Goal: Task Accomplishment & Management: Use online tool/utility

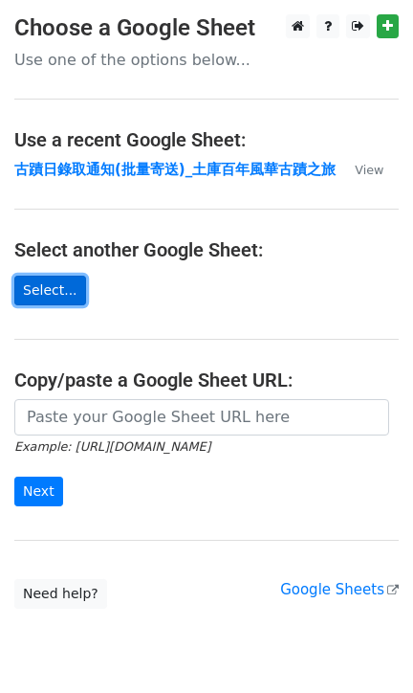
click at [57, 286] on link "Select..." at bounding box center [50, 291] width 72 height 30
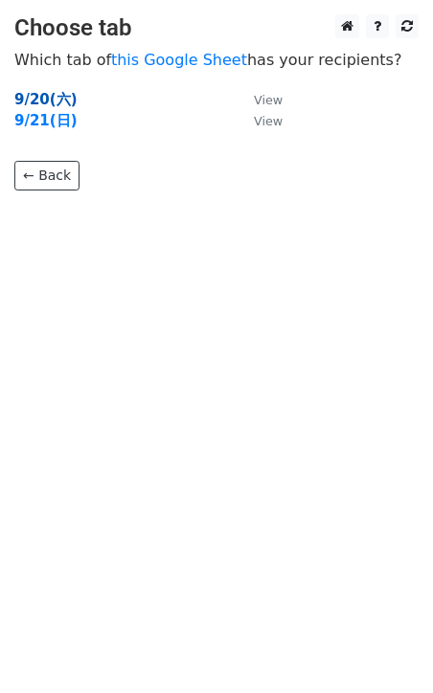
click at [55, 96] on strong "9/20(六)" at bounding box center [45, 99] width 63 height 17
click at [40, 94] on strong "9/20(六)" at bounding box center [45, 99] width 63 height 17
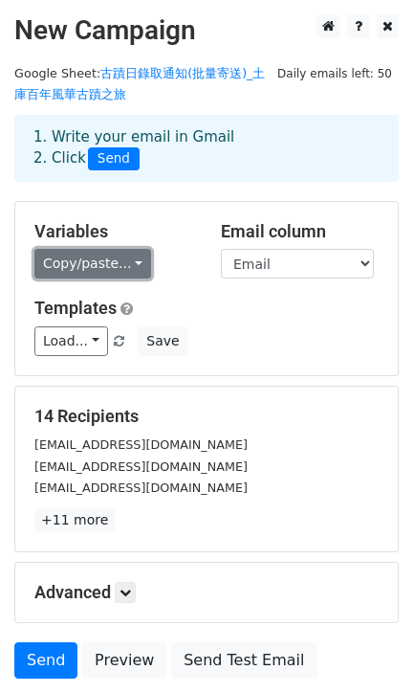
click at [109, 278] on link "Copy/paste..." at bounding box center [92, 264] width 117 height 30
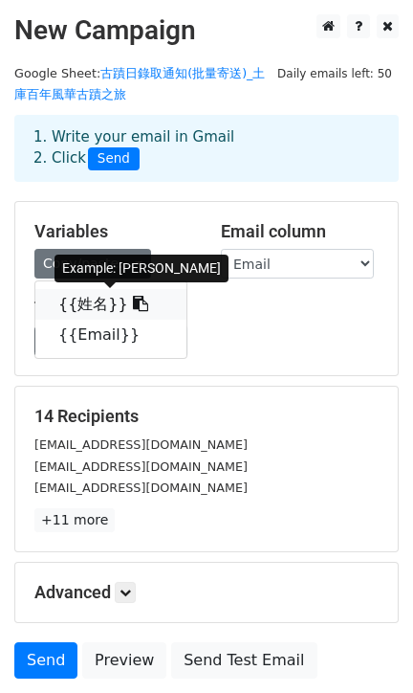
click at [133, 306] on icon at bounding box center [140, 303] width 15 height 15
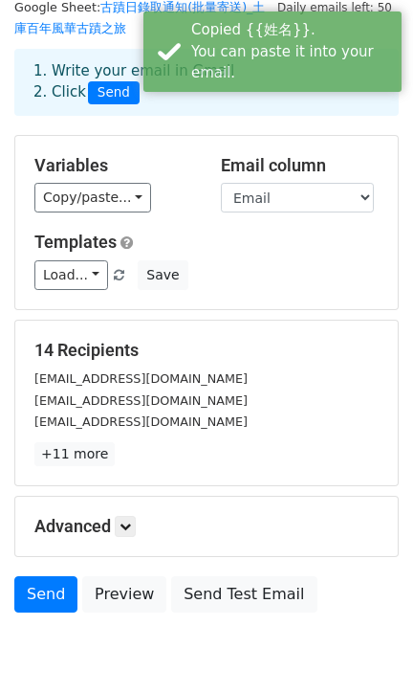
scroll to position [145, 0]
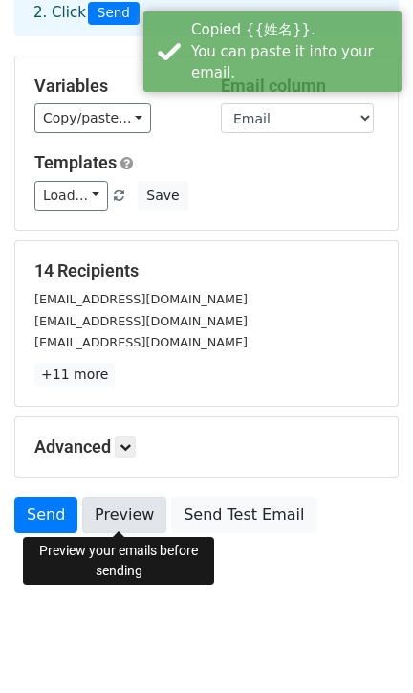
click at [136, 523] on link "Preview" at bounding box center [124, 515] width 84 height 36
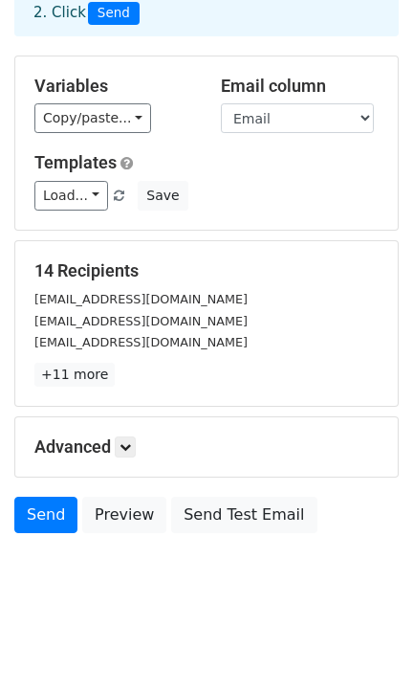
scroll to position [0, 0]
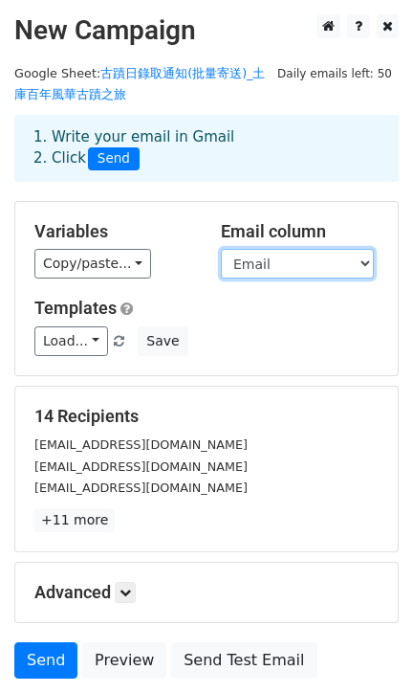
click at [313, 261] on select "姓名 Email" at bounding box center [297, 264] width 153 height 30
click at [221, 249] on select "姓名 Email" at bounding box center [297, 264] width 153 height 30
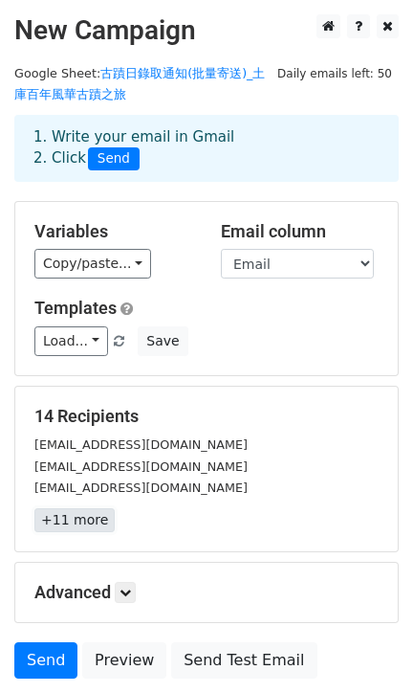
click at [91, 514] on link "+11 more" at bounding box center [74, 520] width 80 height 24
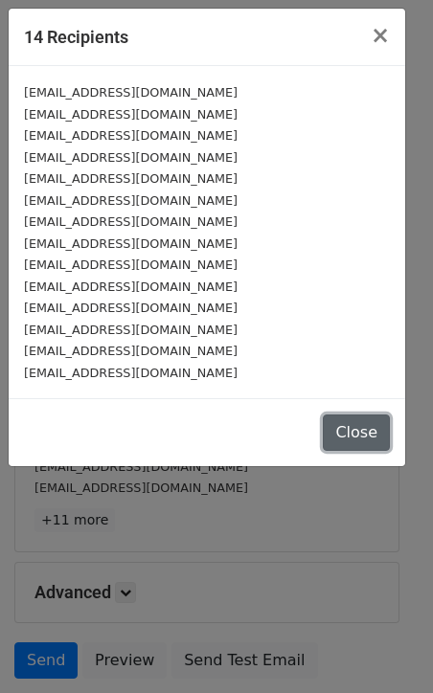
click at [352, 435] on button "Close" at bounding box center [355, 432] width 67 height 36
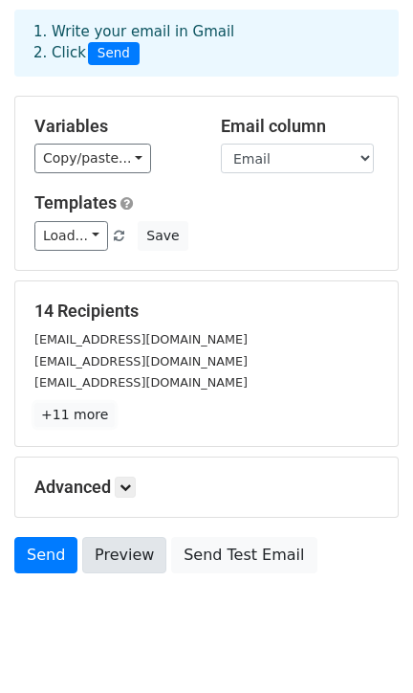
scroll to position [145, 0]
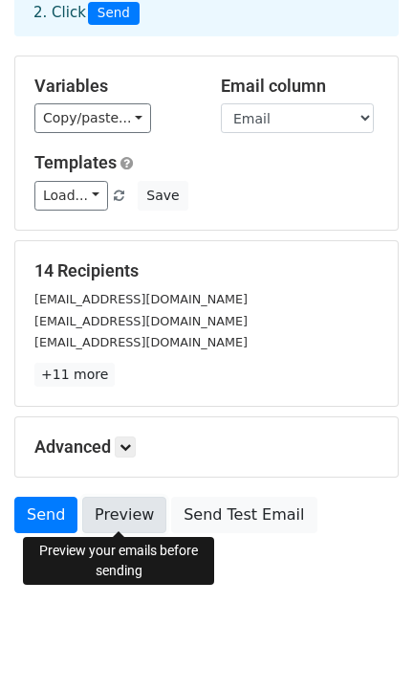
click at [116, 510] on link "Preview" at bounding box center [124, 515] width 84 height 36
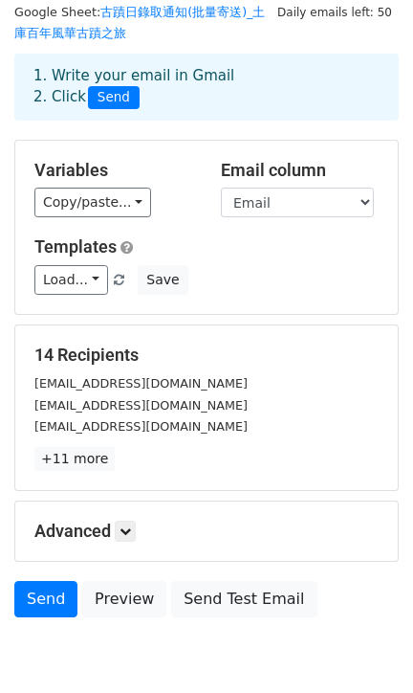
scroll to position [0, 0]
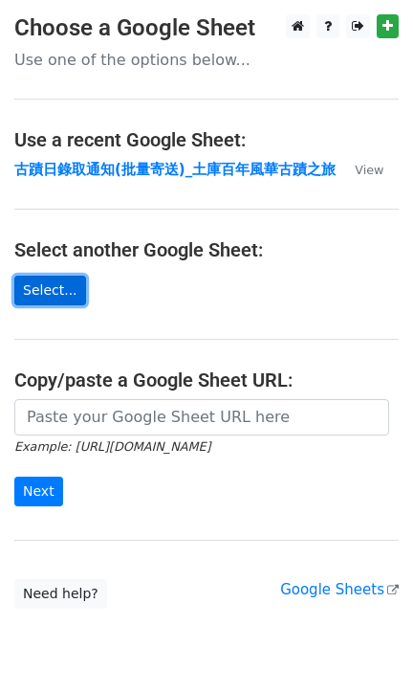
click at [44, 294] on link "Select..." at bounding box center [50, 291] width 72 height 30
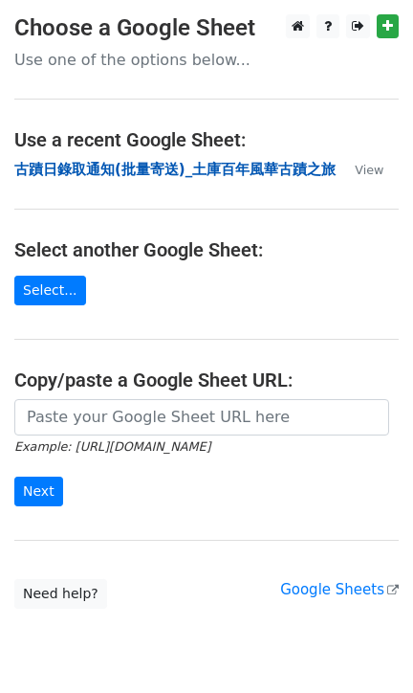
click at [265, 165] on strong "古蹟日錄取通知(批量寄送)_土庫百年風華古蹟之旅" at bounding box center [175, 169] width 322 height 17
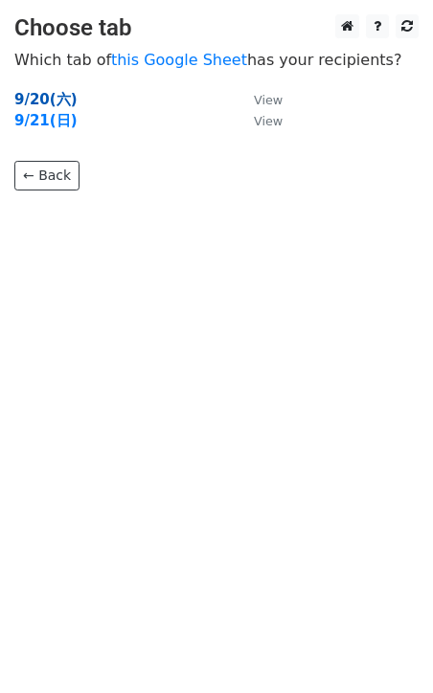
click at [30, 100] on strong "9/20(六)" at bounding box center [45, 99] width 63 height 17
click at [47, 95] on strong "9/20(六)" at bounding box center [45, 99] width 63 height 17
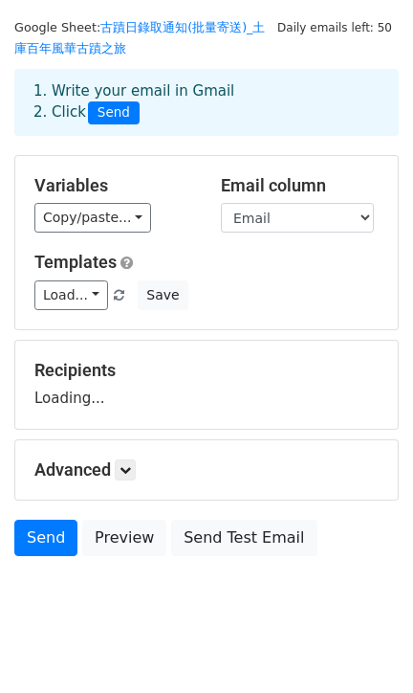
scroll to position [69, 0]
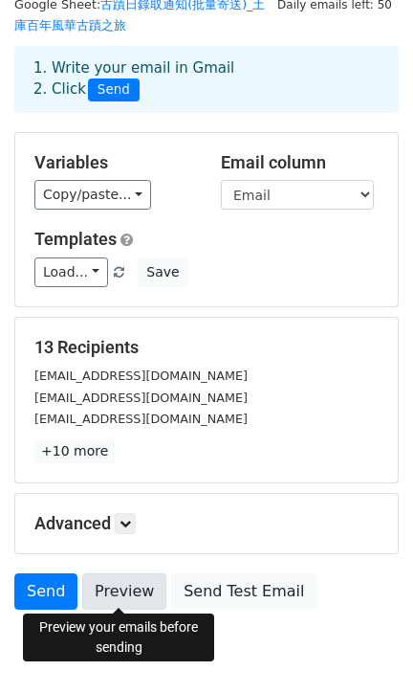
click at [122, 593] on link "Preview" at bounding box center [124, 591] width 84 height 36
click at [108, 590] on link "Preview" at bounding box center [124, 591] width 84 height 36
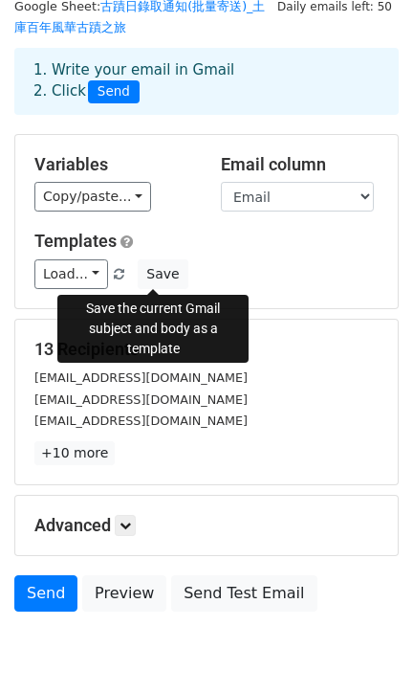
scroll to position [145, 0]
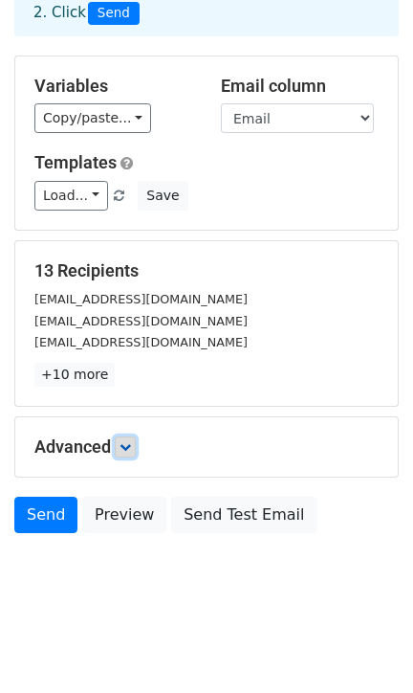
click at [130, 446] on icon at bounding box center [125, 446] width 11 height 11
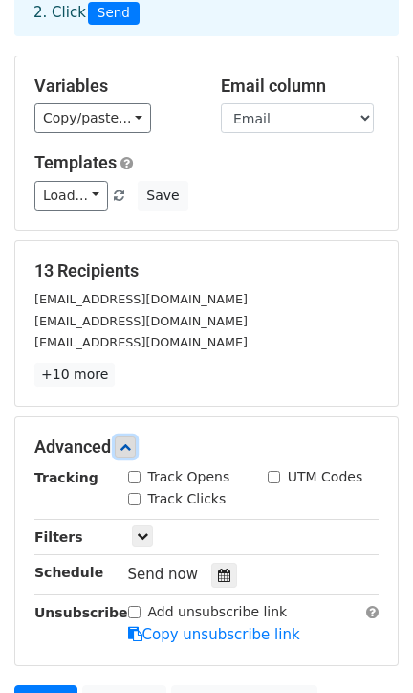
click at [130, 446] on icon at bounding box center [125, 446] width 11 height 11
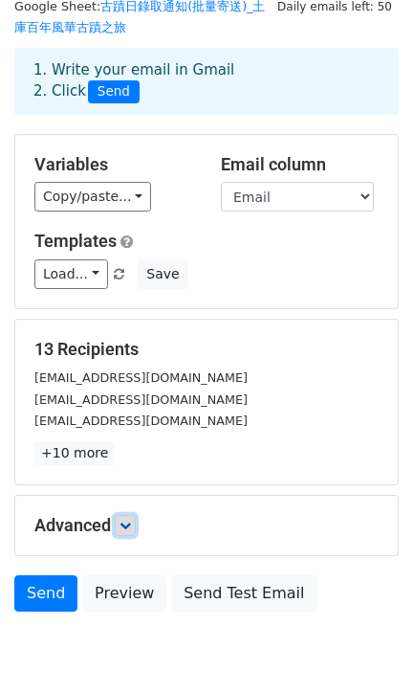
scroll to position [0, 0]
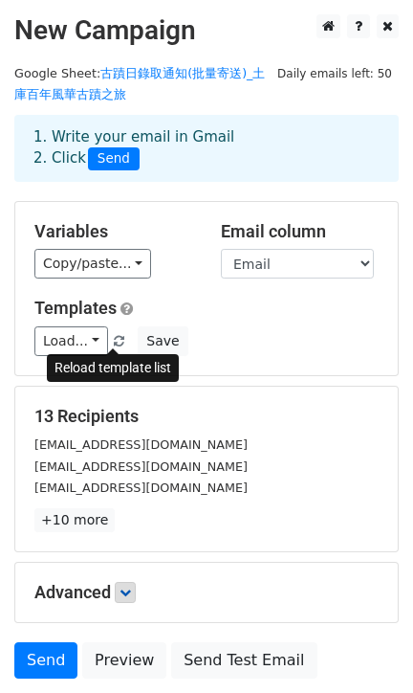
click at [115, 334] on link at bounding box center [120, 341] width 16 height 14
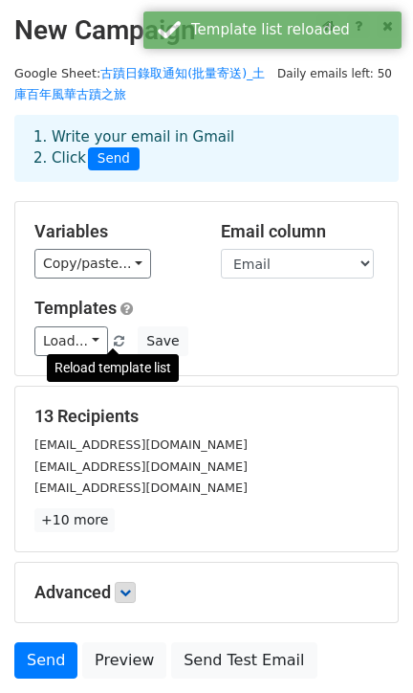
click at [115, 345] on span at bounding box center [119, 342] width 11 height 12
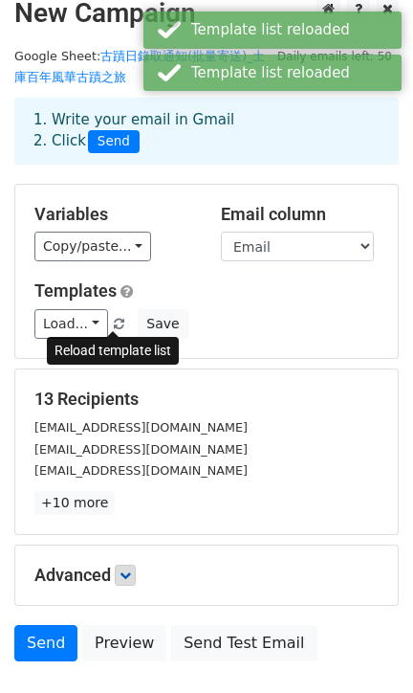
scroll to position [145, 0]
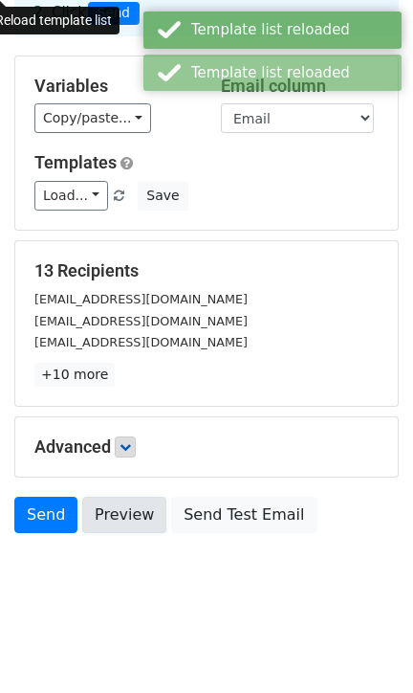
click at [135, 524] on link "Preview" at bounding box center [124, 515] width 84 height 36
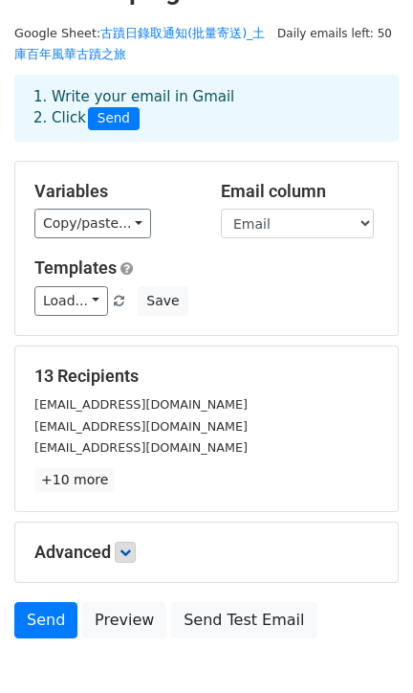
scroll to position [0, 0]
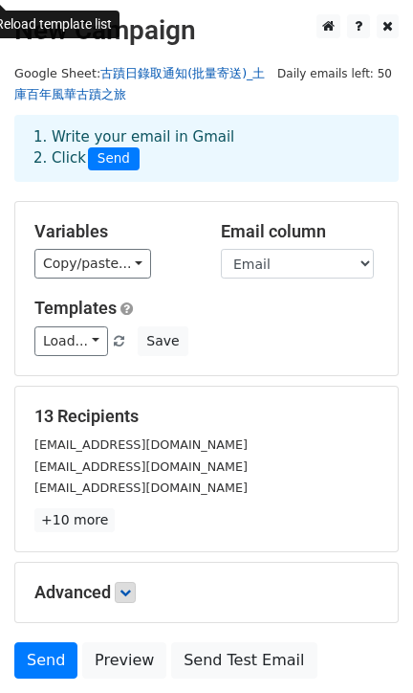
click at [197, 74] on link "古蹟日錄取通知(批量寄送)_土庫百年風華古蹟之旅" at bounding box center [140, 84] width 252 height 36
click at [171, 143] on div "1. Write your email in Gmail 2. Click Send" at bounding box center [206, 148] width 375 height 44
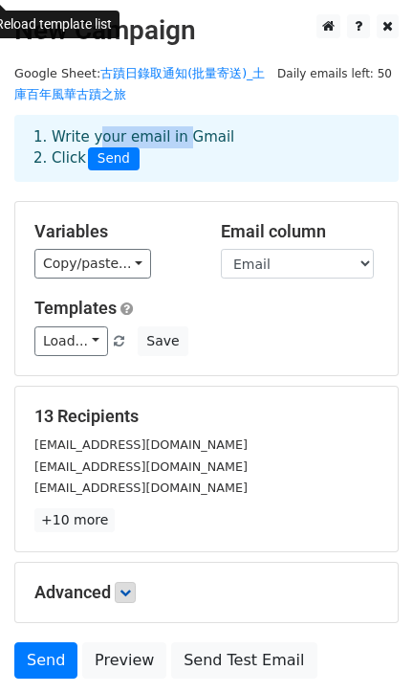
drag, startPoint x: 92, startPoint y: 135, endPoint x: 172, endPoint y: 140, distance: 80.5
click at [172, 140] on div "1. Write your email in Gmail 2. Click Send" at bounding box center [206, 148] width 375 height 44
click at [207, 172] on div "1. Write your email in Gmail 2. Click Send" at bounding box center [206, 148] width 385 height 67
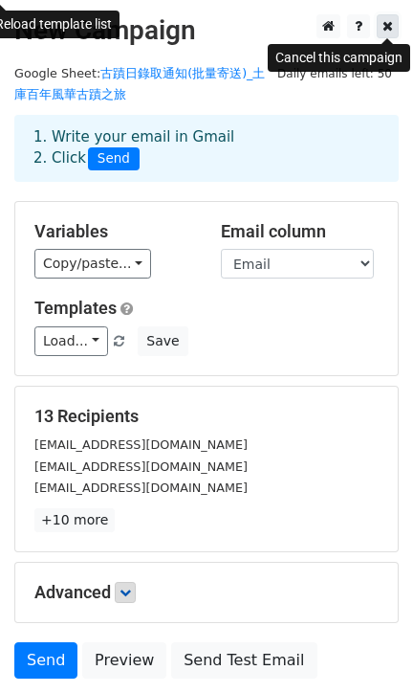
click at [377, 29] on link at bounding box center [388, 26] width 22 height 24
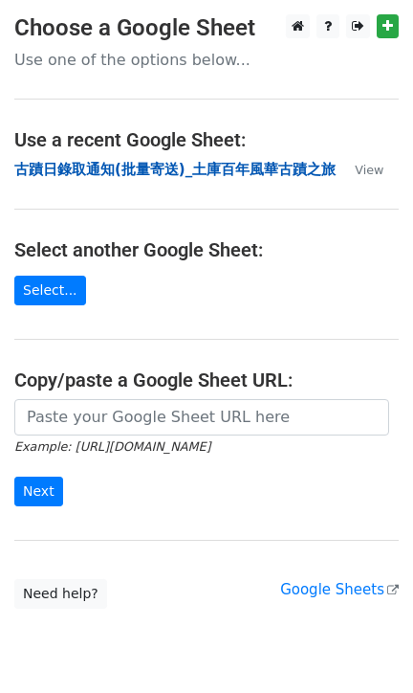
click at [168, 175] on strong "古蹟日錄取通知(批量寄送)_土庫百年風華古蹟之旅" at bounding box center [175, 169] width 322 height 17
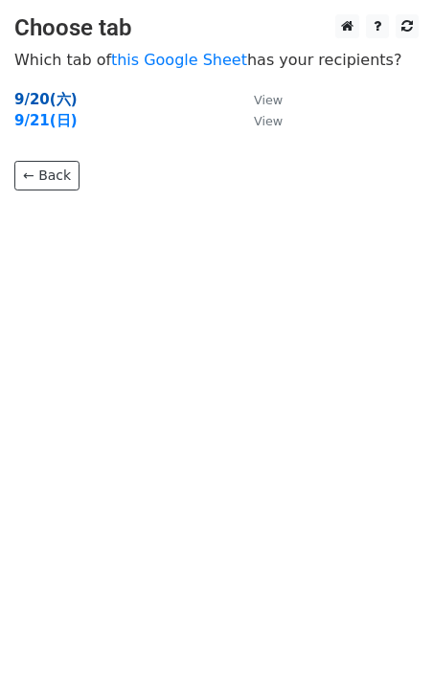
click at [43, 100] on strong "9/20(六)" at bounding box center [45, 99] width 63 height 17
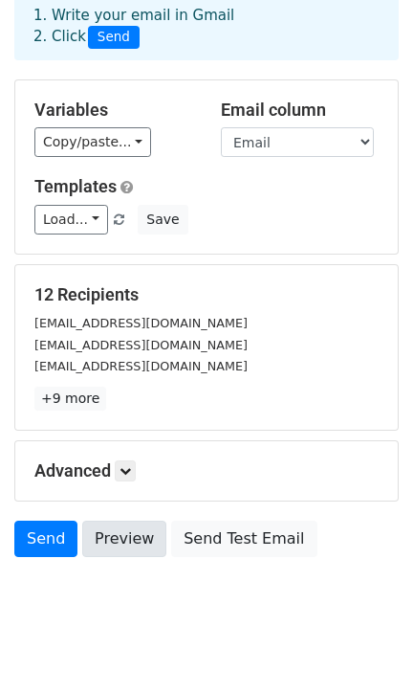
scroll to position [145, 0]
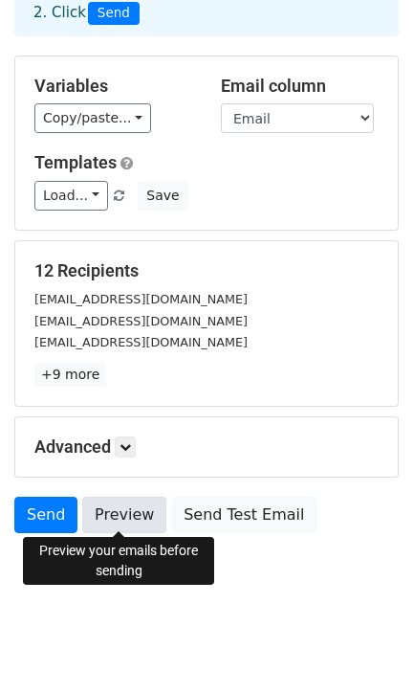
click at [105, 511] on link "Preview" at bounding box center [124, 515] width 84 height 36
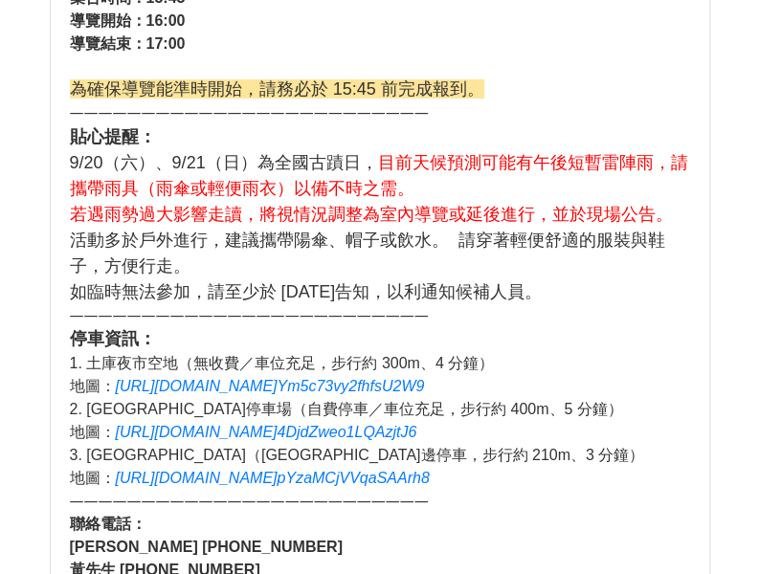
scroll to position [11100, 0]
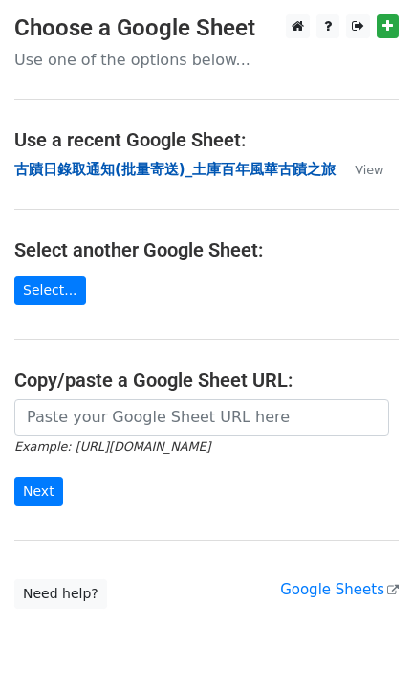
click at [144, 165] on strong "古蹟日錄取通知(批量寄送)_土庫百年風華古蹟之旅" at bounding box center [175, 169] width 322 height 17
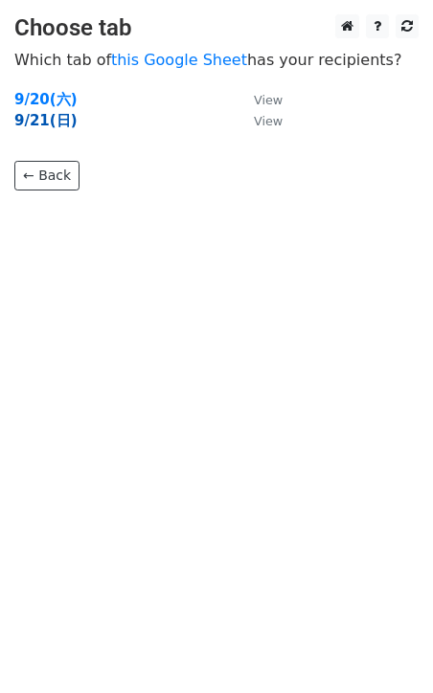
click at [45, 119] on strong "9/21(日)" at bounding box center [45, 120] width 63 height 17
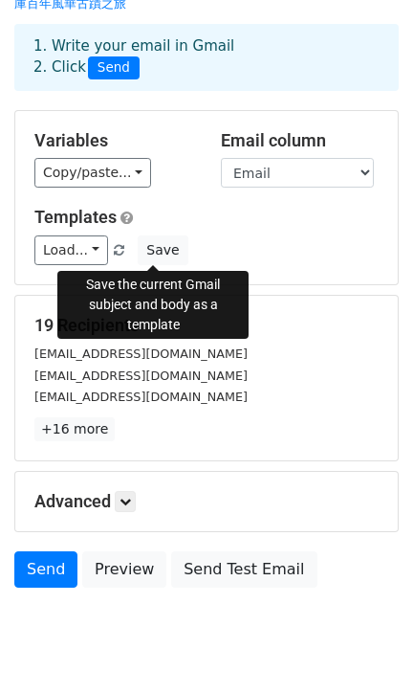
scroll to position [145, 0]
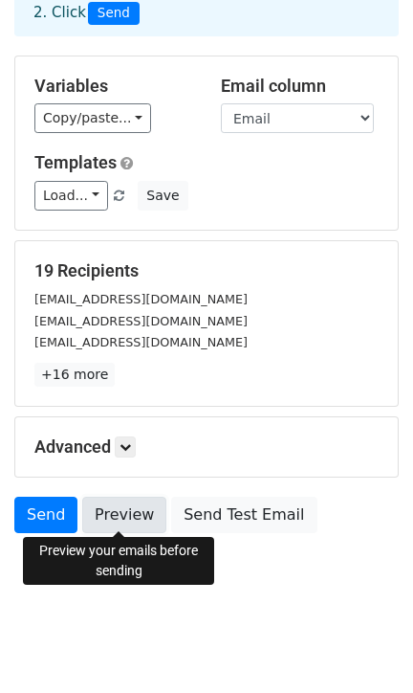
click at [116, 502] on link "Preview" at bounding box center [124, 515] width 84 height 36
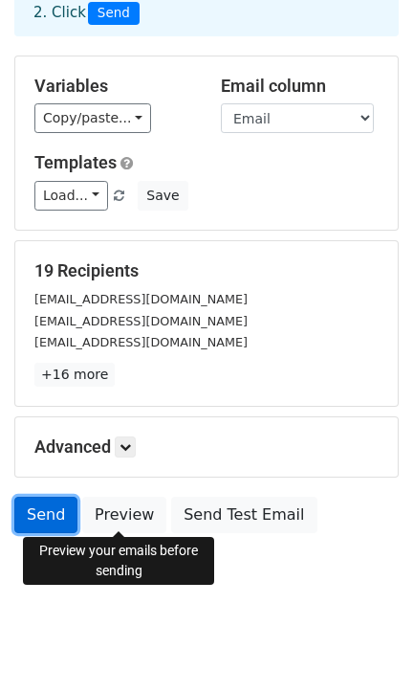
click at [46, 508] on link "Send" at bounding box center [45, 515] width 63 height 36
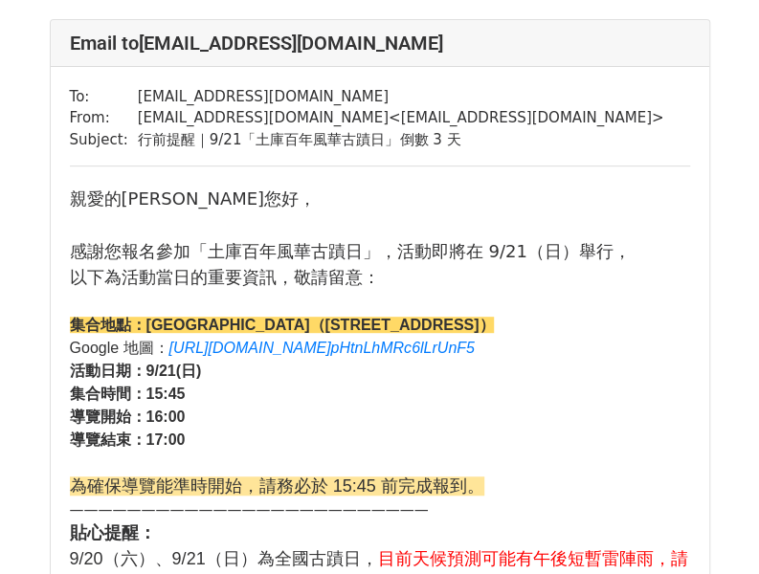
scroll to position [383, 0]
